Goal: Task Accomplishment & Management: Manage account settings

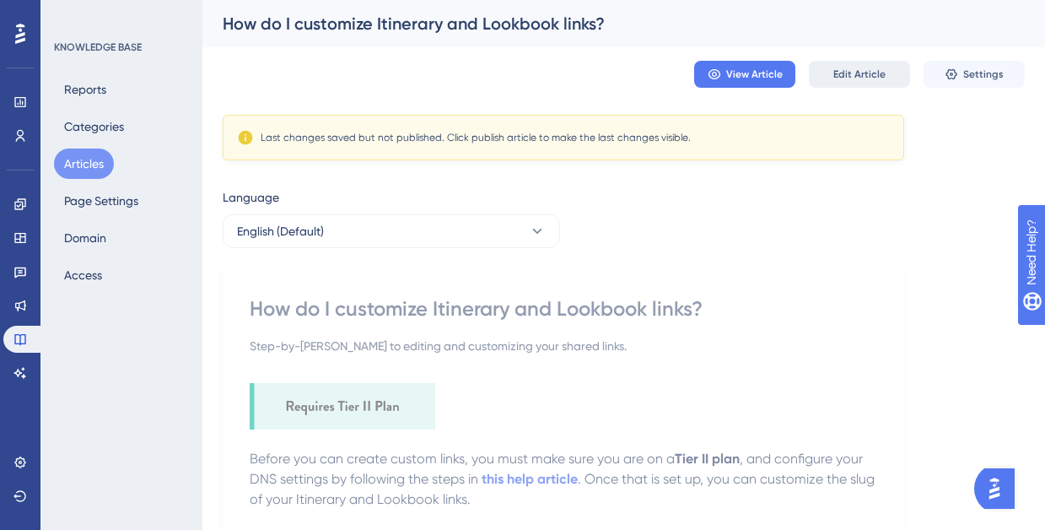
click at [850, 73] on span "Edit Article" at bounding box center [859, 73] width 52 height 13
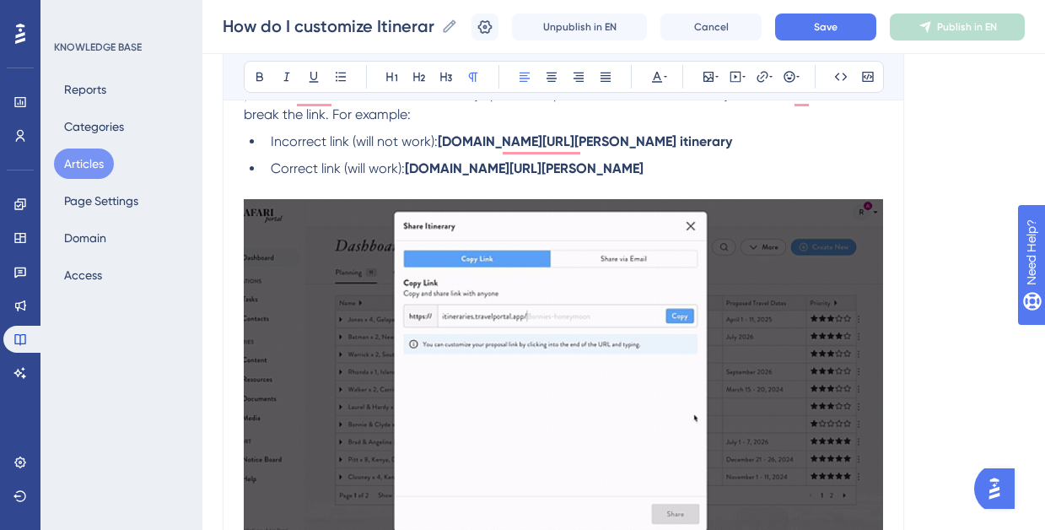
scroll to position [499, 0]
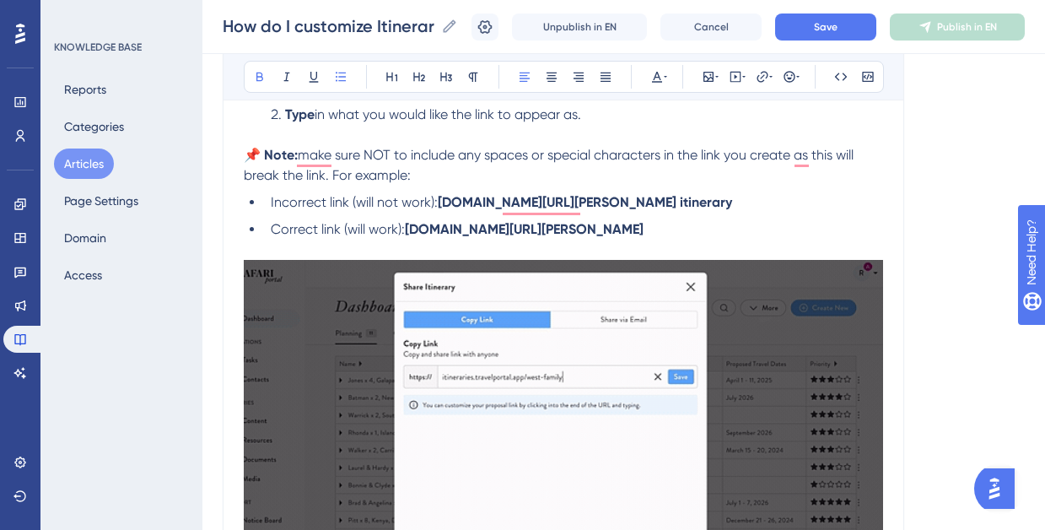
click at [666, 205] on strong "itineraries.travelportal.app/rachel's itinerary" at bounding box center [585, 202] width 294 height 16
click at [515, 236] on strong "itineraries.philwestsafaris.com/rachels-itinerary" at bounding box center [524, 229] width 239 height 16
click at [708, 218] on ul "Incorrect link (will not work): itineraries.travelportal.app/rachel's itinerary…" at bounding box center [563, 215] width 639 height 47
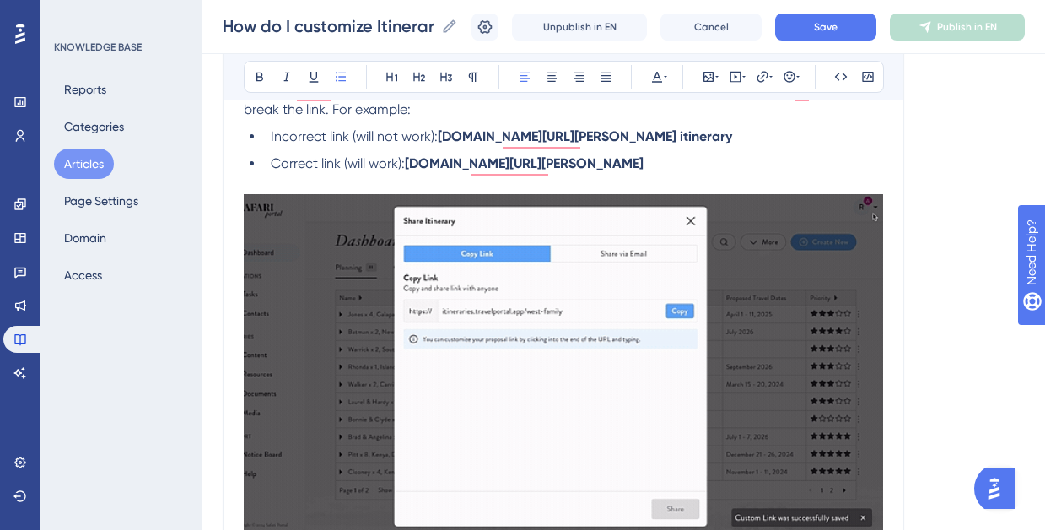
scroll to position [591, 0]
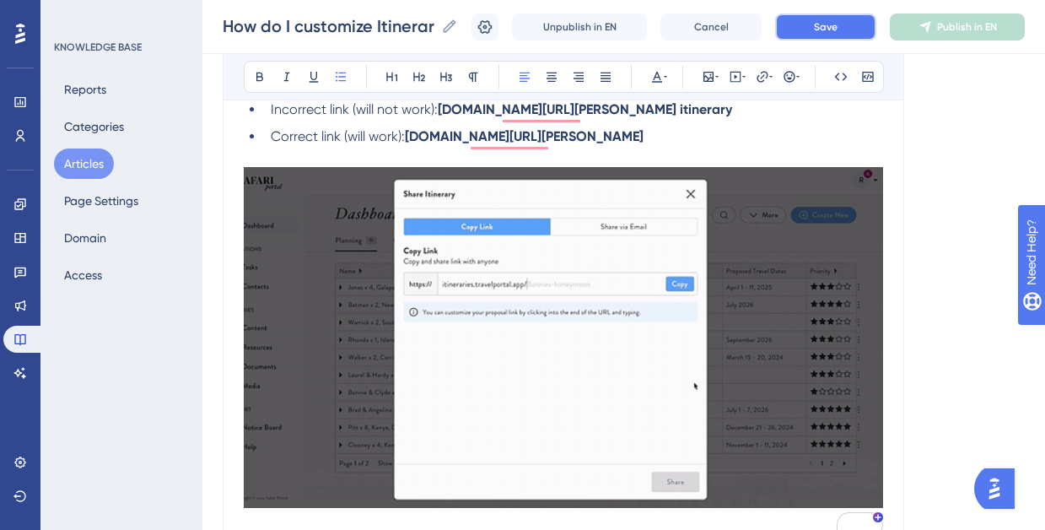
click at [821, 24] on span "Save" at bounding box center [826, 26] width 24 height 13
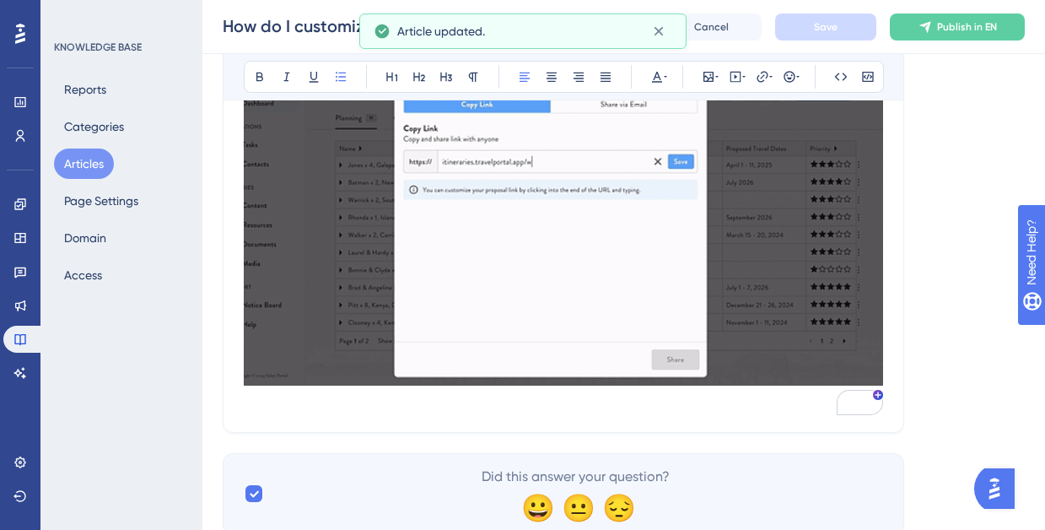
scroll to position [775, 0]
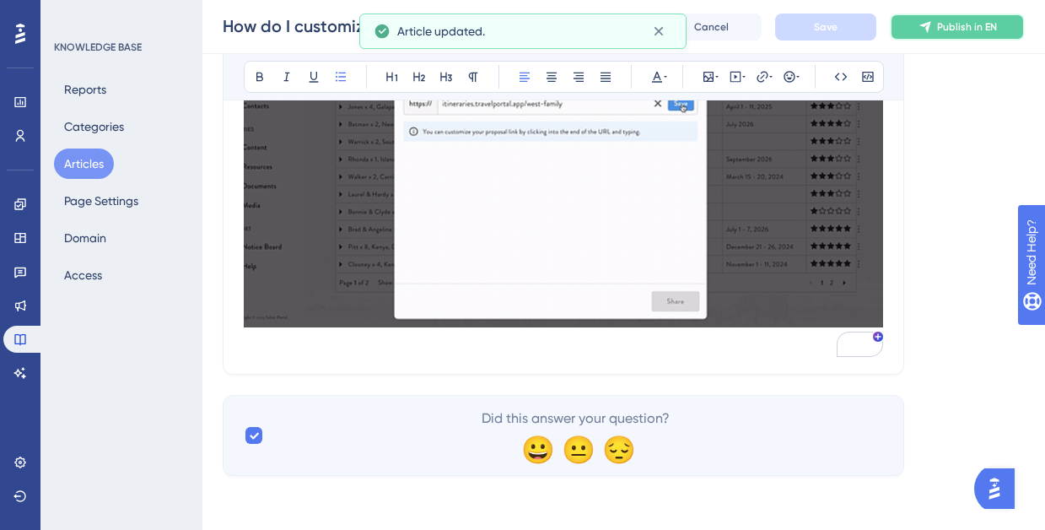
click at [966, 25] on span "Publish in EN" at bounding box center [967, 26] width 60 height 13
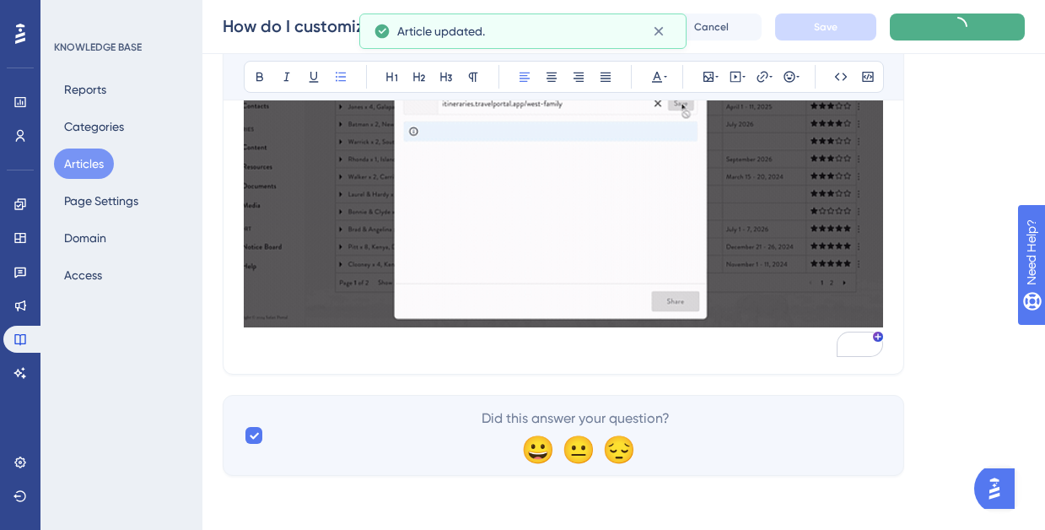
scroll to position [703, 0]
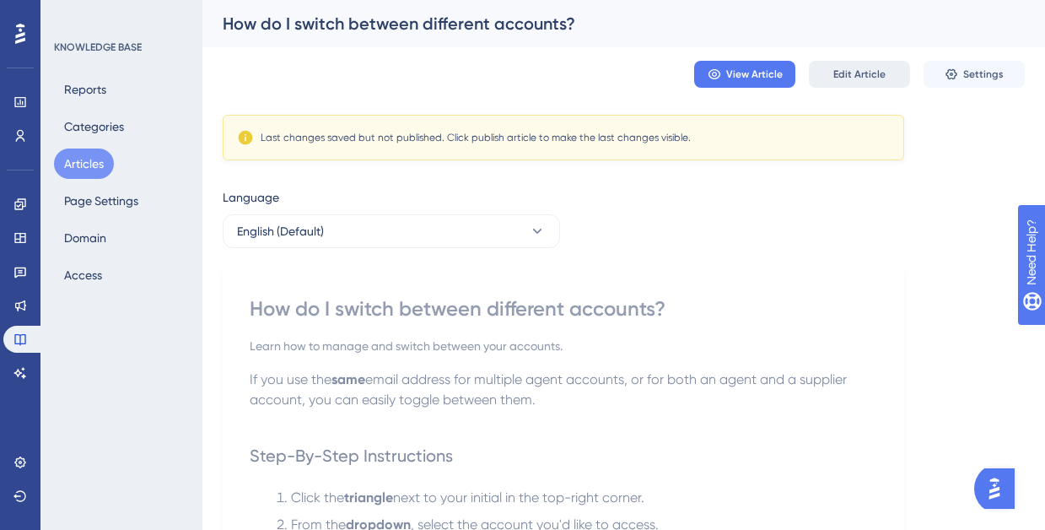
click at [866, 72] on span "Edit Article" at bounding box center [859, 73] width 52 height 13
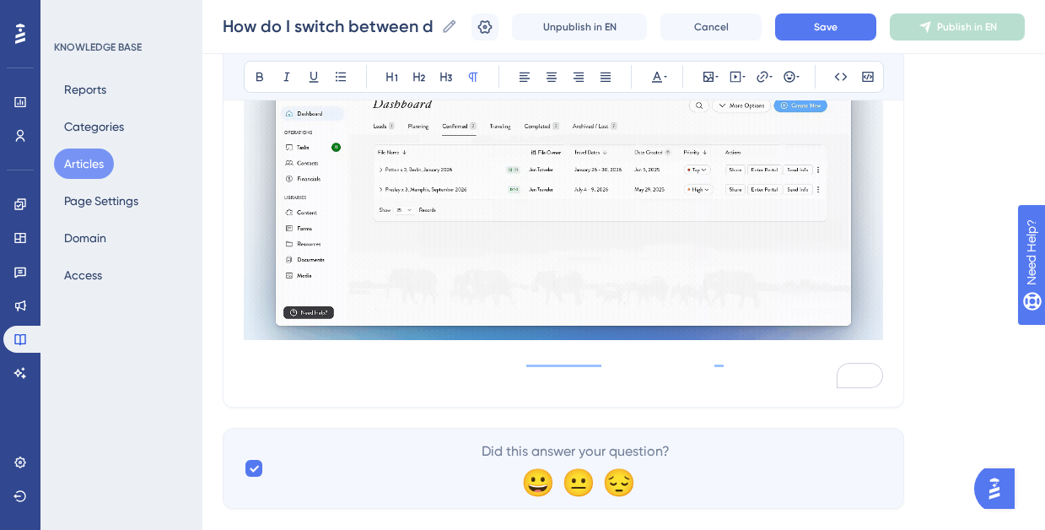
scroll to position [528, 0]
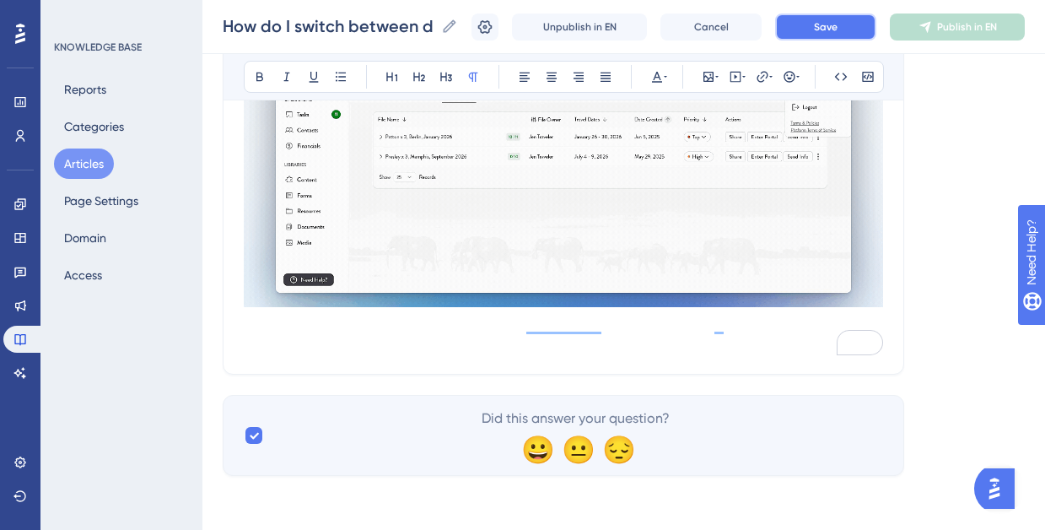
click at [850, 18] on button "Save" at bounding box center [825, 26] width 101 height 27
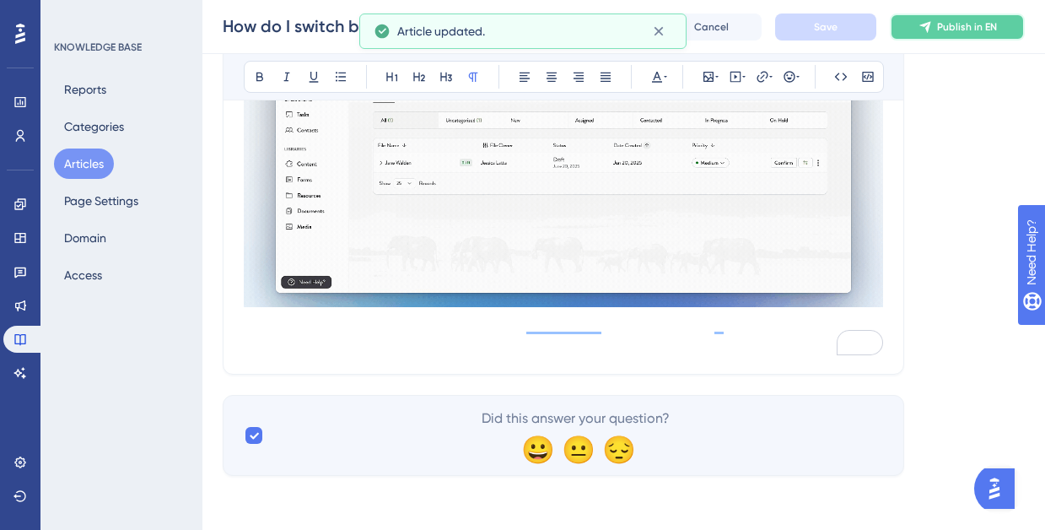
click at [947, 22] on span "Publish in EN" at bounding box center [967, 26] width 60 height 13
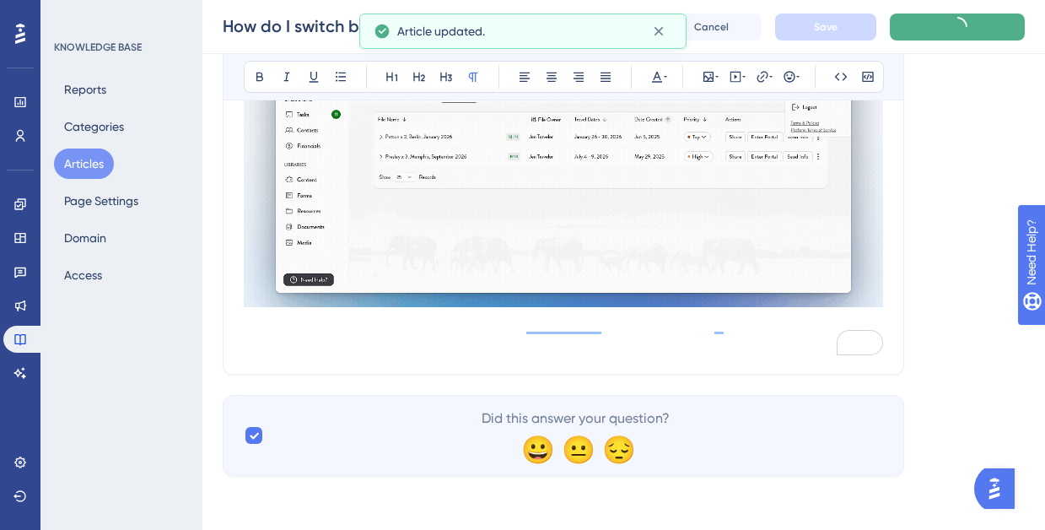
scroll to position [456, 0]
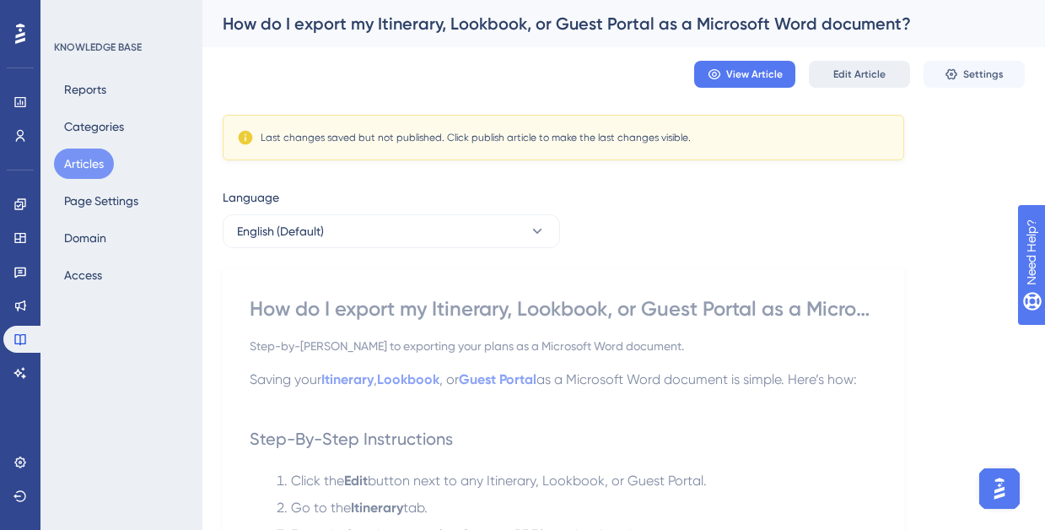
click at [856, 71] on span "Edit Article" at bounding box center [859, 73] width 52 height 13
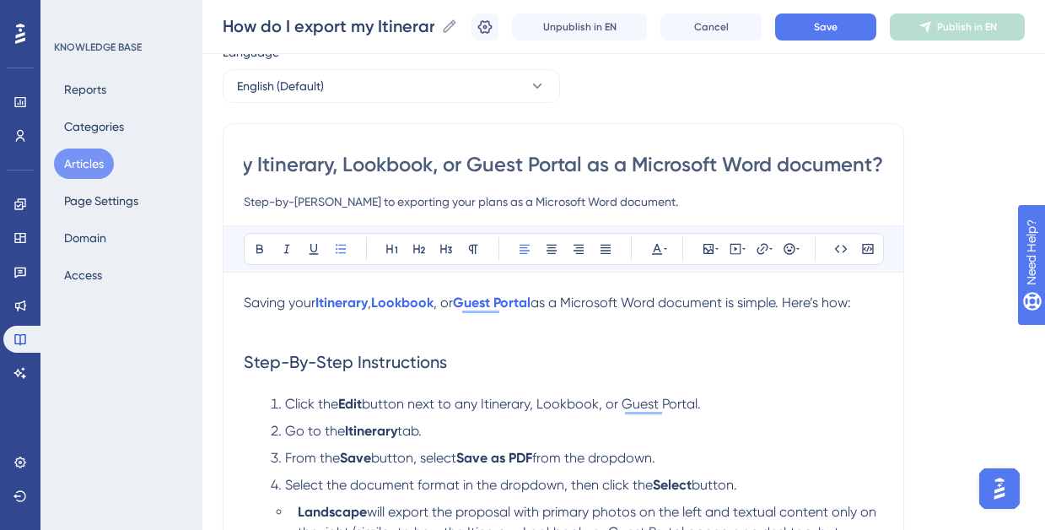
scroll to position [73, 0]
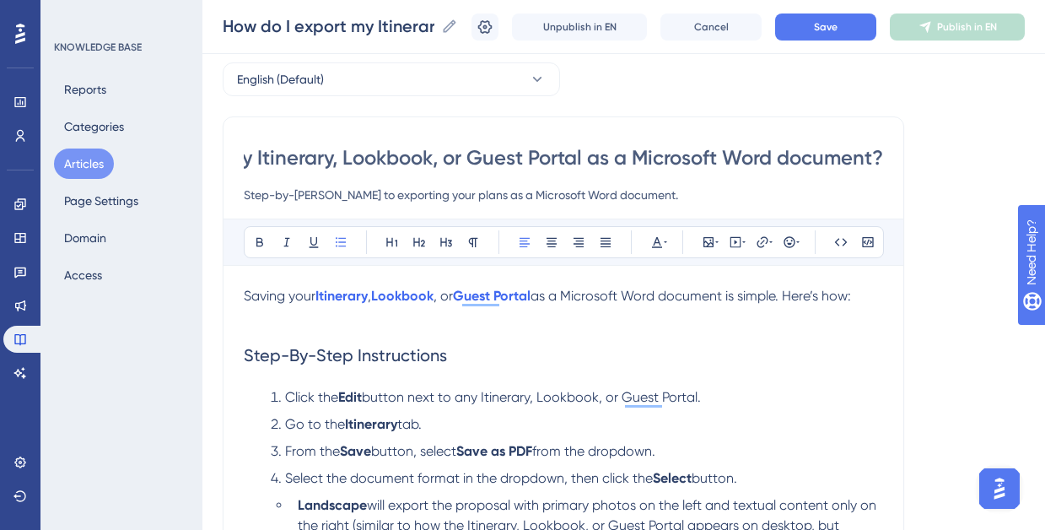
click at [650, 196] on input "Step-by-step guide to exporting your plans as a Microsoft Word document." at bounding box center [563, 195] width 639 height 20
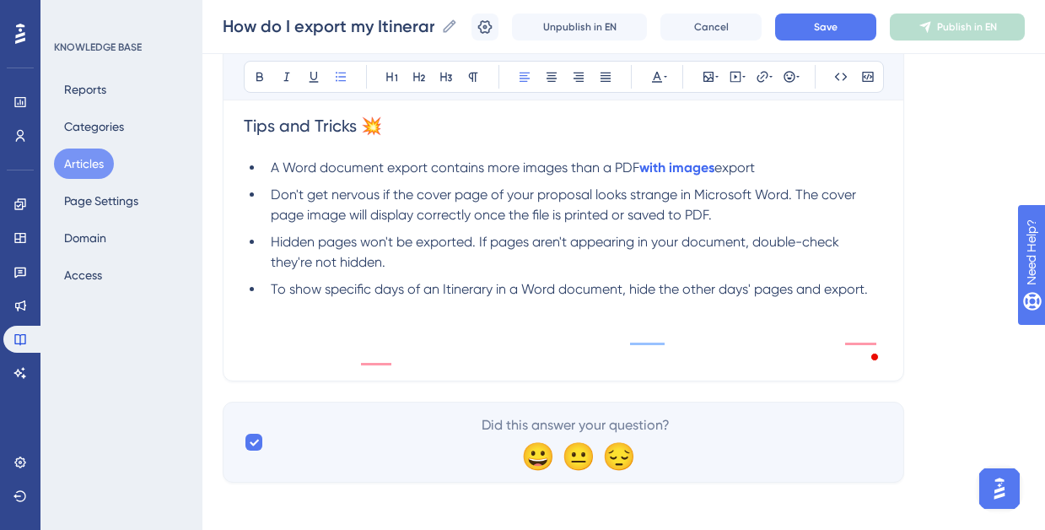
scroll to position [1165, 0]
type input "Step-by-step guide to exporting your plans as a Microsoft Word document (docx)."
click at [394, 294] on span "To show specific days of an Itinerary in a Word document, hide the other days' …" at bounding box center [569, 288] width 597 height 16
click at [302, 294] on span "To show specific pages of an Itinerary in a Word document, hide the other days'…" at bounding box center [574, 288] width 607 height 16
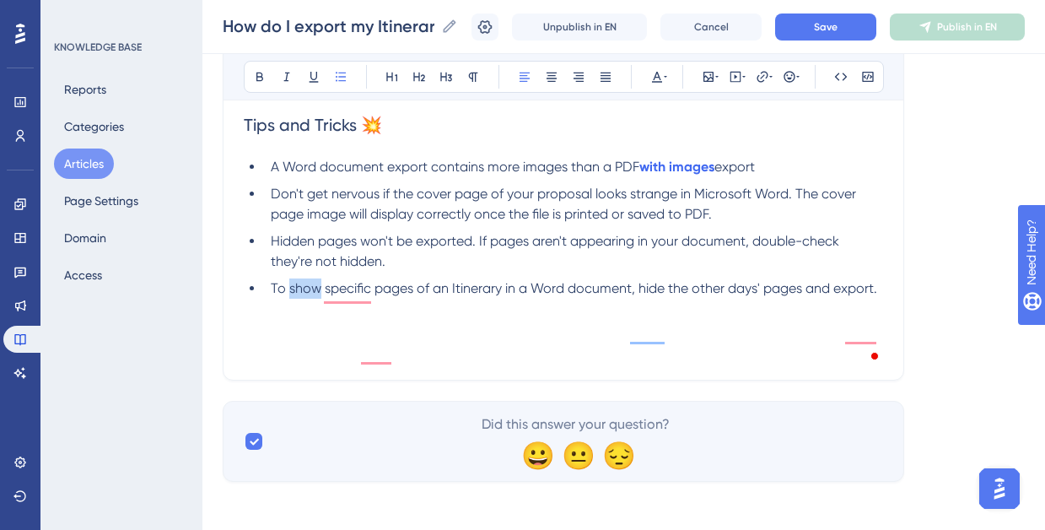
click at [302, 294] on span "To show specific pages of an Itinerary in a Word document, hide the other days'…" at bounding box center [574, 288] width 607 height 16
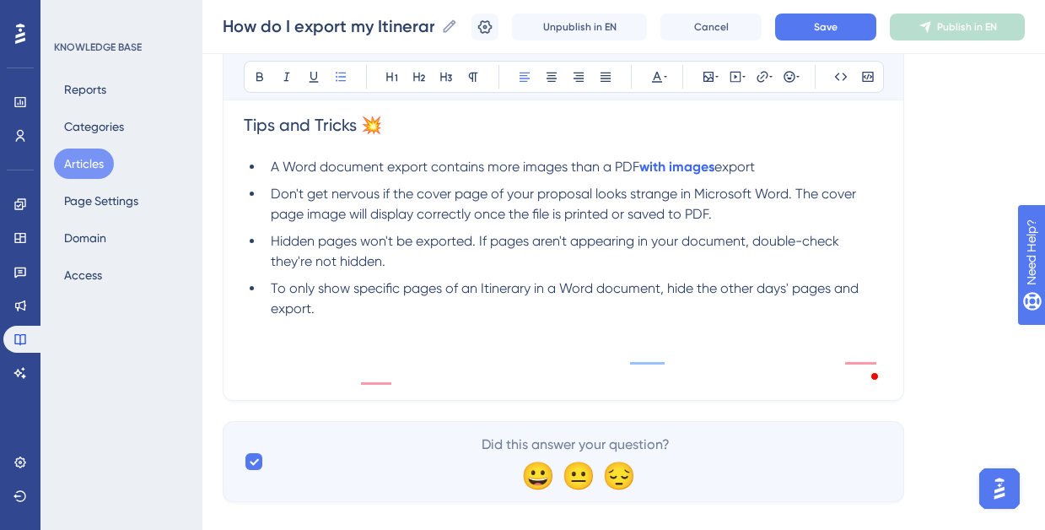
click at [774, 294] on span "To only show specific pages of an Itinerary in a Word document, hide the other …" at bounding box center [566, 298] width 591 height 36
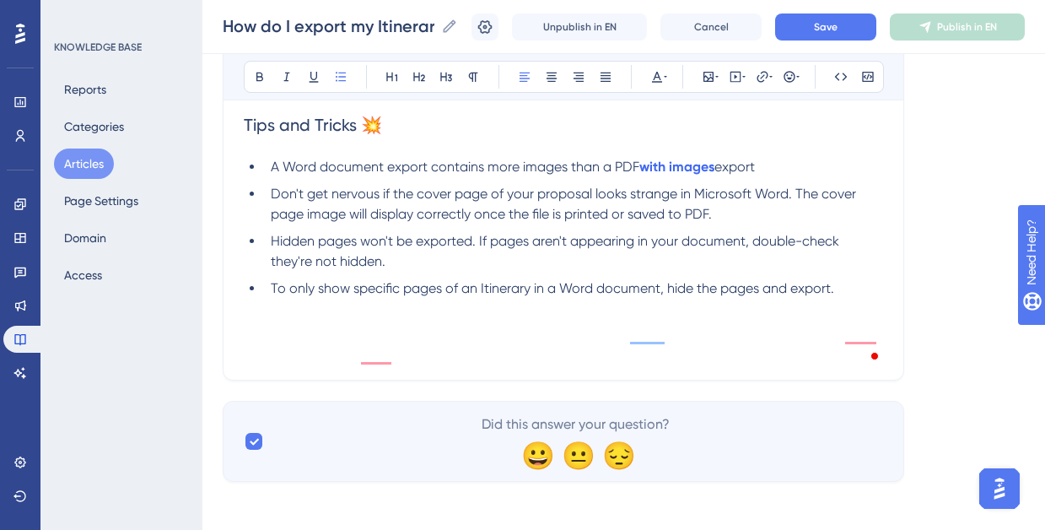
click at [760, 296] on span "To only show specific pages of an Itinerary in a Word document, hide the pages …" at bounding box center [553, 288] width 564 height 16
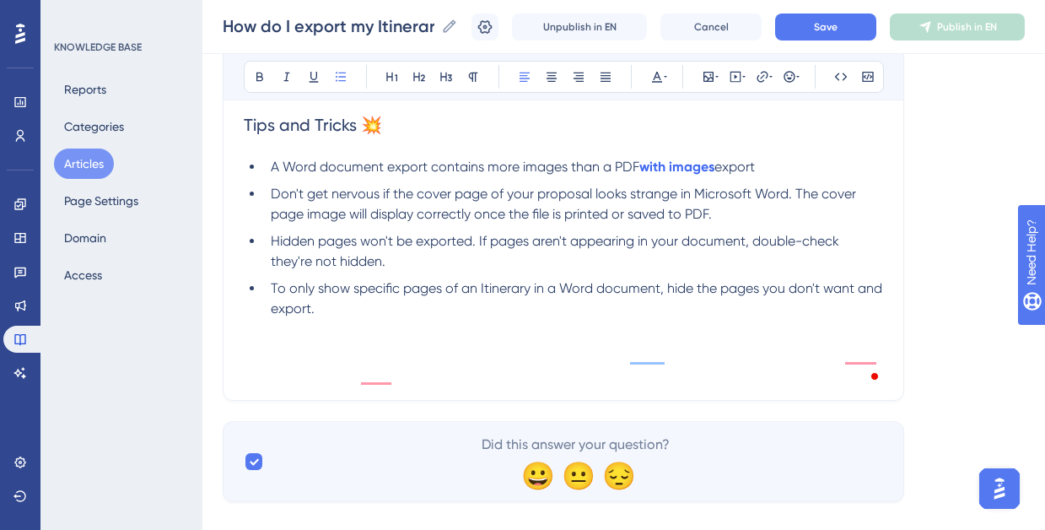
click at [289, 316] on span "To only show specific pages of an Itinerary in a Word document, hide the pages …" at bounding box center [578, 298] width 615 height 36
click at [365, 315] on li "To only show specific pages of an Itinerary in a Word document, hide the pages …" at bounding box center [573, 328] width 619 height 101
click at [809, 24] on button "Save" at bounding box center [825, 26] width 101 height 27
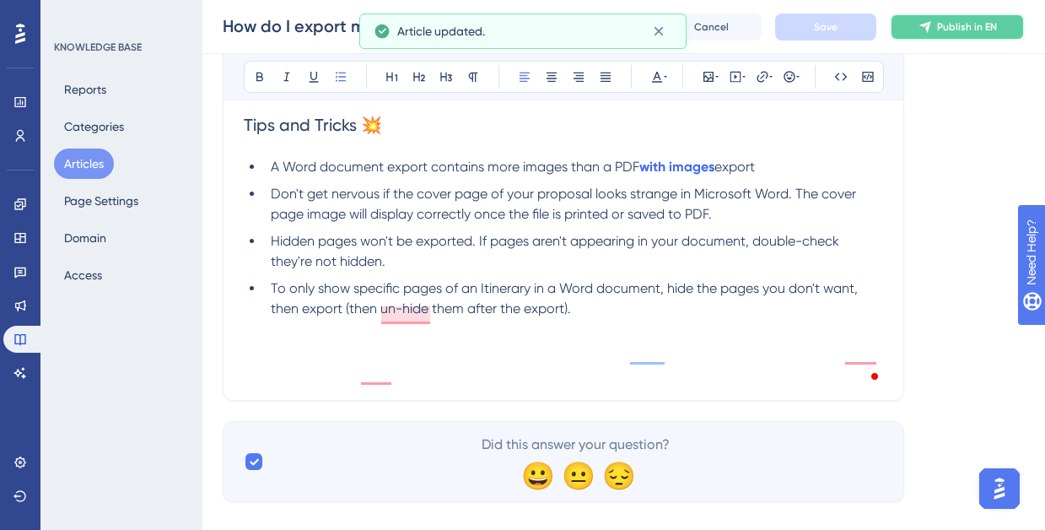
click at [957, 24] on span "Publish in EN" at bounding box center [967, 26] width 60 height 13
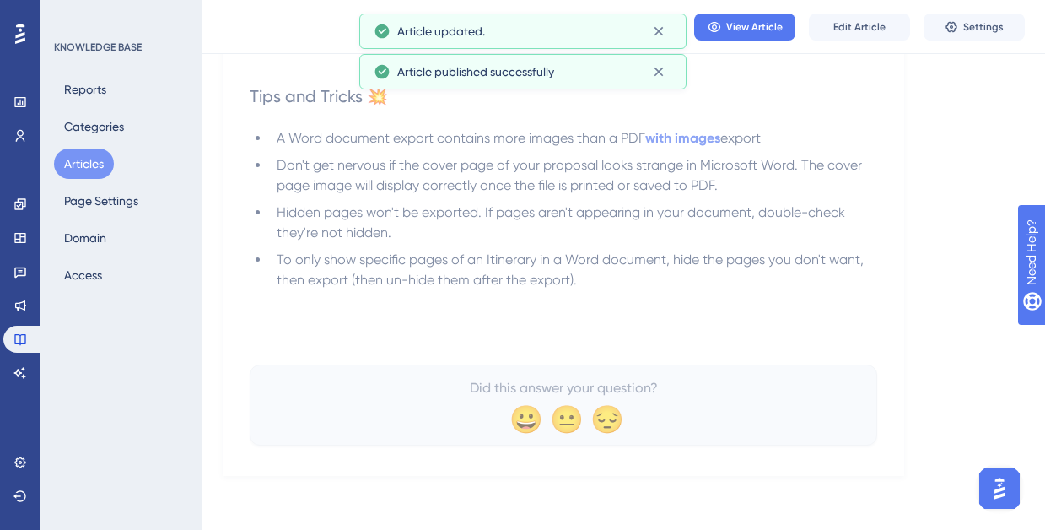
scroll to position [1125, 0]
